Goal: Transaction & Acquisition: Subscribe to service/newsletter

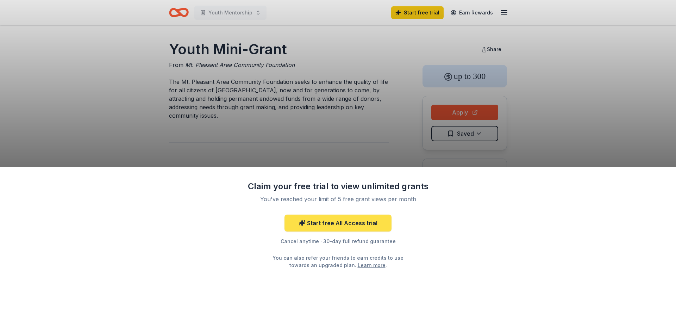
click at [347, 225] on link "Start free All Access trial" at bounding box center [338, 223] width 107 height 17
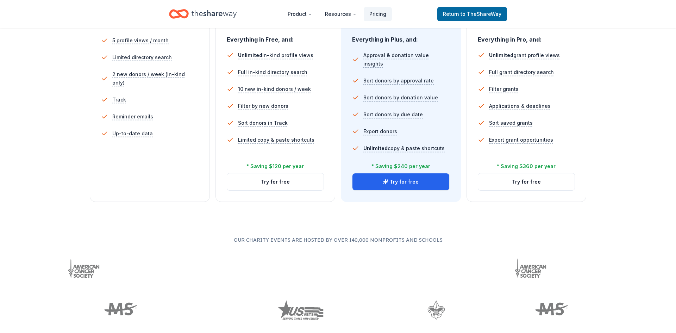
scroll to position [201, 0]
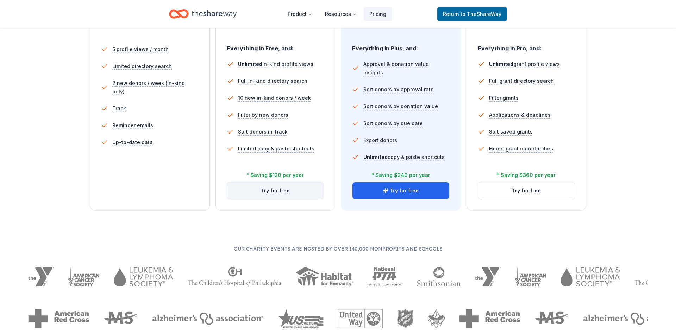
click at [277, 190] on button "Try for free" at bounding box center [275, 190] width 97 height 17
